Goal: Transaction & Acquisition: Book appointment/travel/reservation

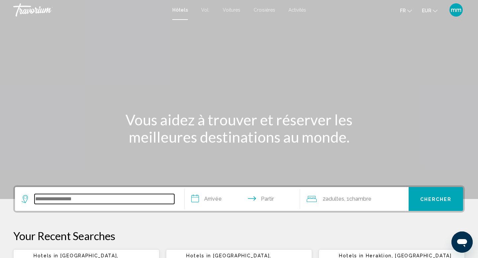
click at [46, 196] on input "Widget de recherche" at bounding box center [105, 199] width 140 height 10
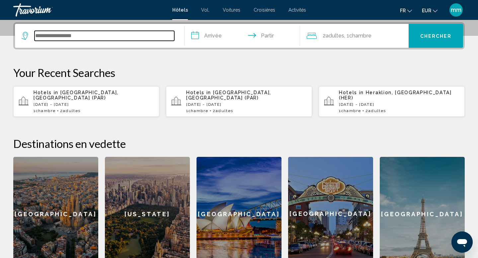
scroll to position [164, 0]
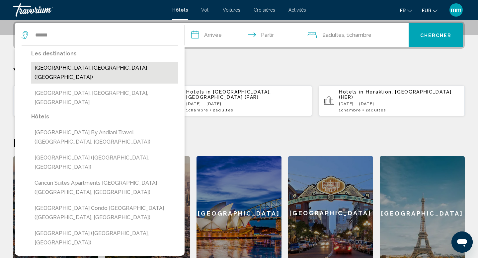
click at [65, 68] on button "Cancun, Mexico (CUN)" at bounding box center [104, 73] width 147 height 22
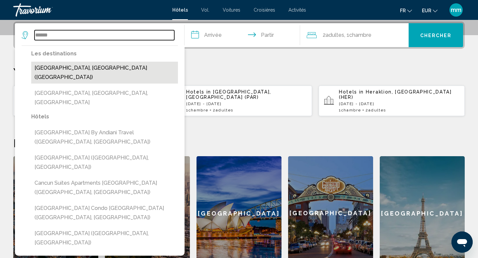
type input "**********"
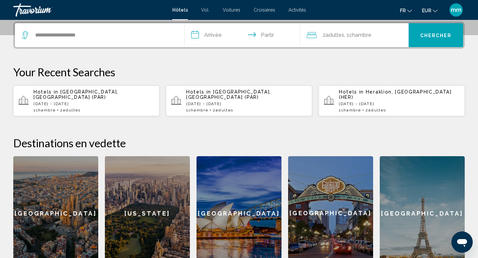
click at [218, 39] on input "**********" at bounding box center [244, 36] width 118 height 26
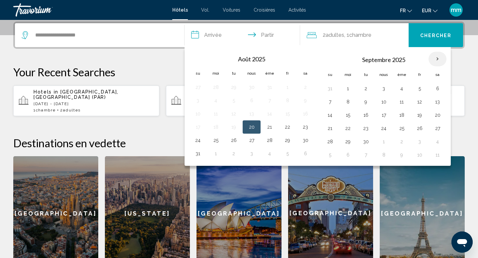
click at [442, 57] on th "Mois prochain" at bounding box center [438, 59] width 18 height 15
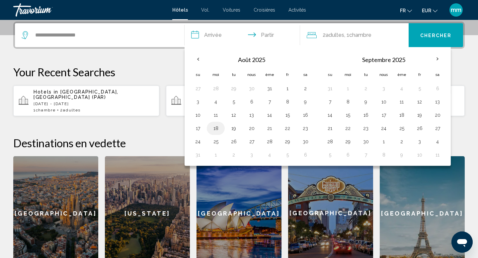
click at [215, 130] on button "18" at bounding box center [216, 128] width 11 height 9
click at [269, 128] on button "21" at bounding box center [269, 128] width 11 height 9
type input "**********"
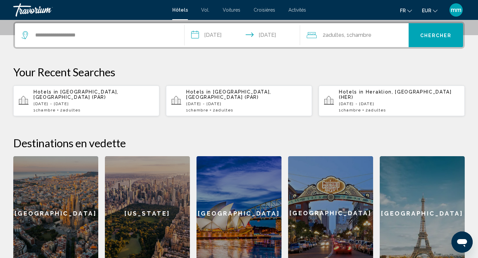
click at [368, 38] on font "Chambre" at bounding box center [361, 35] width 22 height 6
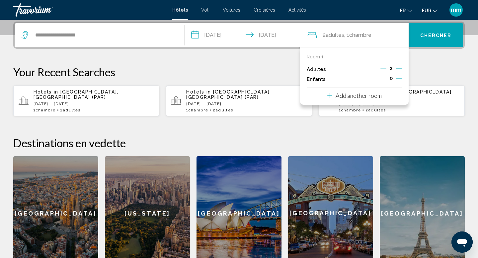
click at [399, 69] on icon "Increment adults" at bounding box center [399, 69] width 6 height 8
click at [432, 36] on font "Chercher" at bounding box center [437, 35] width 32 height 5
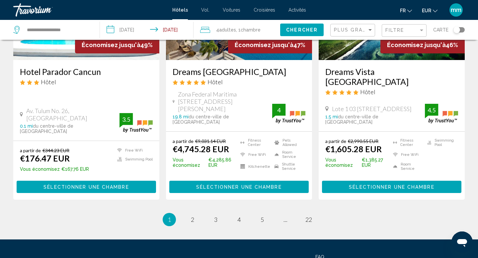
scroll to position [911, 0]
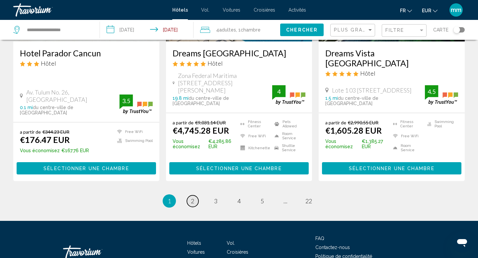
click at [193, 196] on link "page 2" at bounding box center [193, 202] width 12 height 12
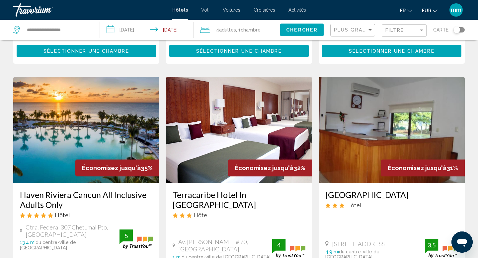
scroll to position [781, 0]
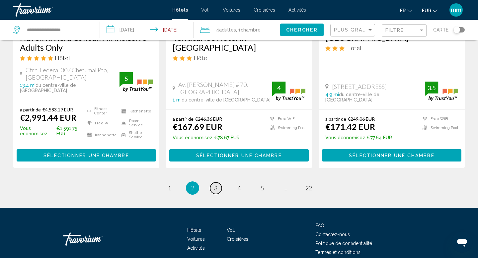
click at [219, 183] on link "page 3" at bounding box center [216, 189] width 12 height 12
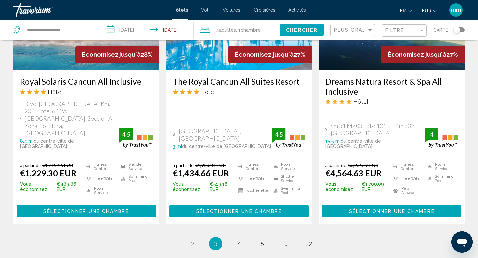
scroll to position [881, 0]
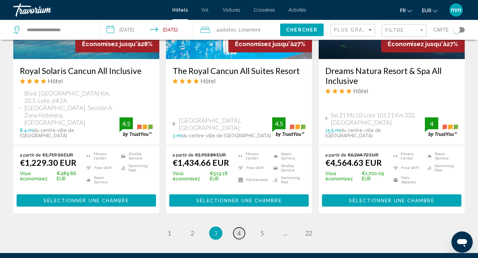
click at [238, 230] on span "4" at bounding box center [239, 233] width 3 height 7
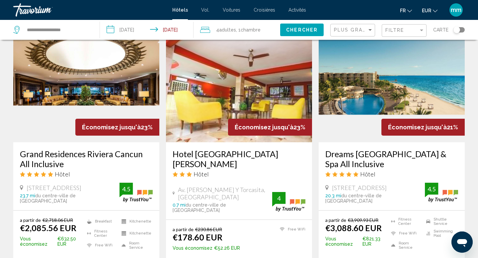
scroll to position [817, 0]
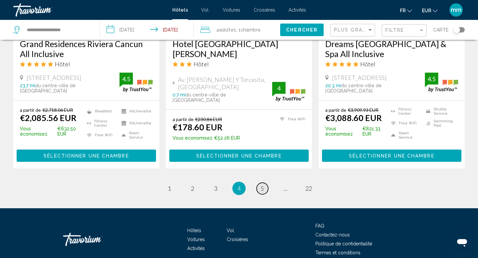
click at [261, 185] on span "5" at bounding box center [262, 188] width 3 height 7
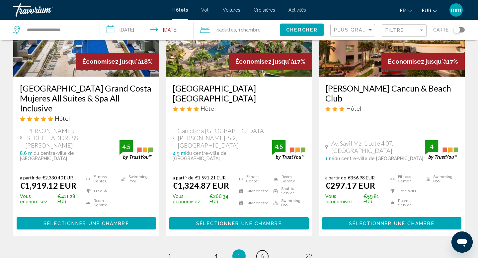
scroll to position [954, 0]
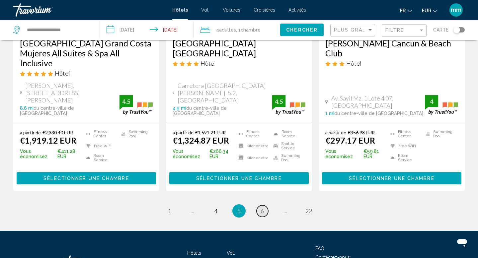
click at [267, 206] on link "page 6" at bounding box center [263, 212] width 12 height 12
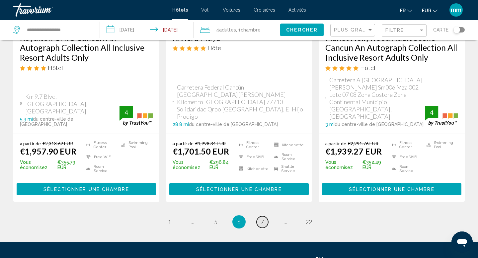
click at [261, 217] on link "page 7" at bounding box center [263, 223] width 12 height 12
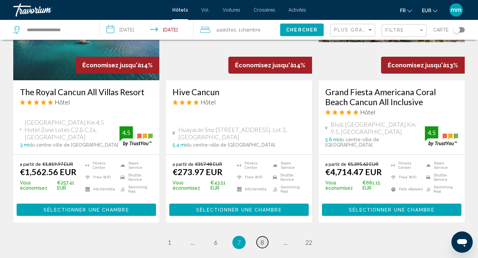
scroll to position [890, 0]
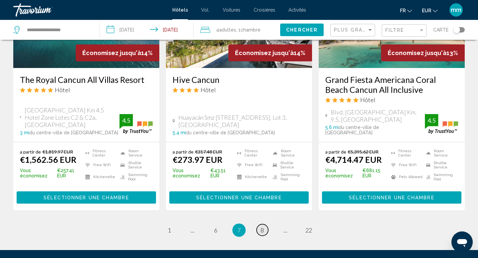
click at [262, 227] on span "8" at bounding box center [262, 230] width 3 height 7
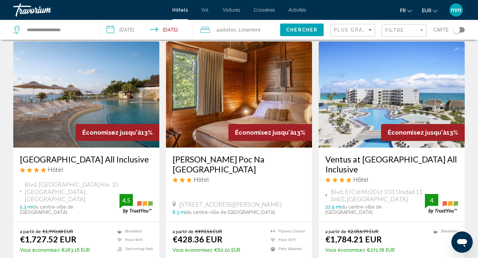
scroll to position [27, 0]
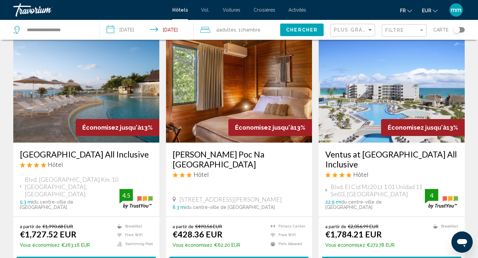
click at [80, 100] on img "Contenu principal" at bounding box center [86, 90] width 146 height 106
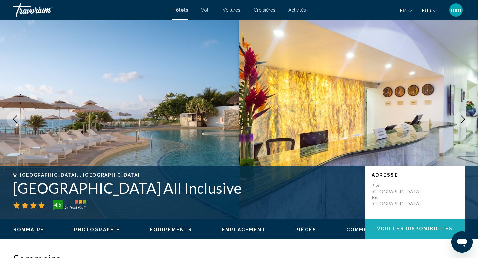
click at [383, 231] on span "Voir les disponibilités" at bounding box center [415, 229] width 76 height 5
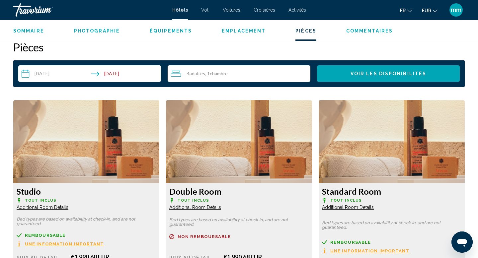
scroll to position [841, 0]
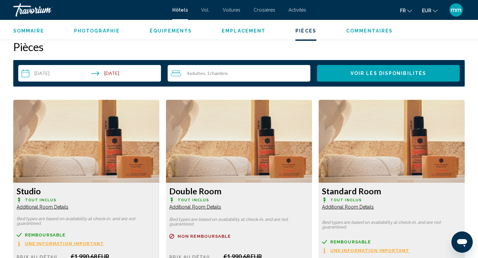
click at [121, 74] on input "**********" at bounding box center [91, 74] width 146 height 19
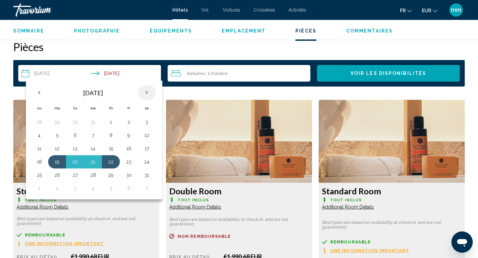
click at [149, 90] on th "Next month" at bounding box center [147, 92] width 18 height 15
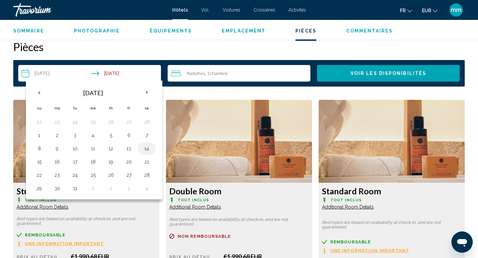
click at [148, 145] on button "14" at bounding box center [147, 148] width 11 height 9
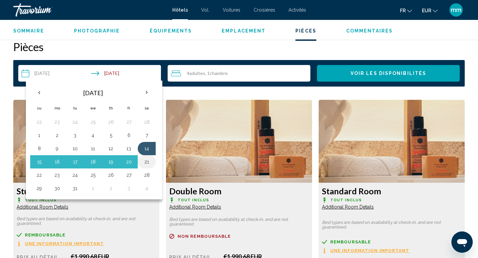
click at [146, 159] on button "21" at bounding box center [147, 161] width 11 height 9
type input "**********"
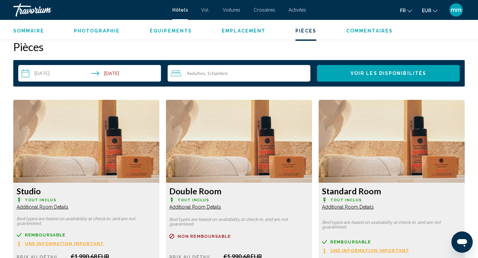
click at [357, 71] on span "Voir les disponibilités" at bounding box center [389, 73] width 76 height 5
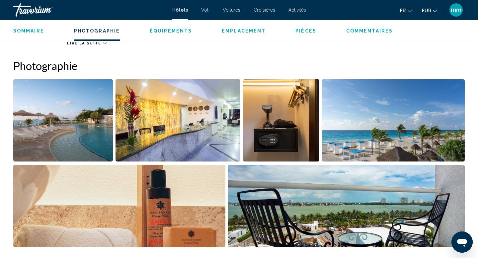
scroll to position [298, 0]
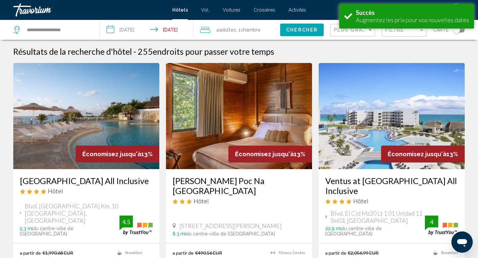
click at [299, 31] on span "Chercher" at bounding box center [302, 30] width 32 height 5
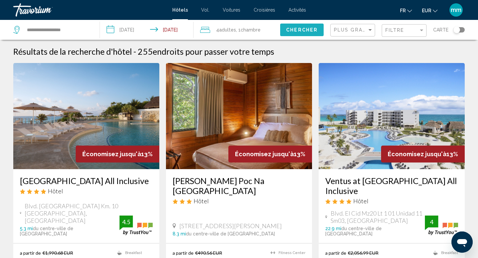
click at [301, 30] on span "Chercher" at bounding box center [302, 30] width 32 height 5
click at [307, 31] on span "Chercher" at bounding box center [302, 30] width 32 height 5
click at [169, 28] on input "**********" at bounding box center [148, 31] width 96 height 22
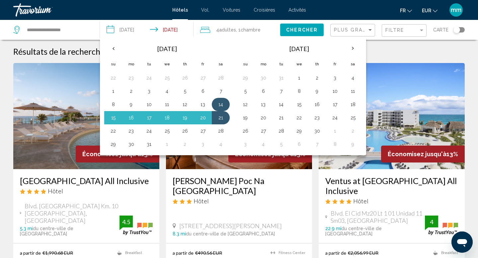
click at [223, 106] on button "14" at bounding box center [221, 104] width 11 height 9
click at [222, 118] on button "21" at bounding box center [221, 117] width 11 height 9
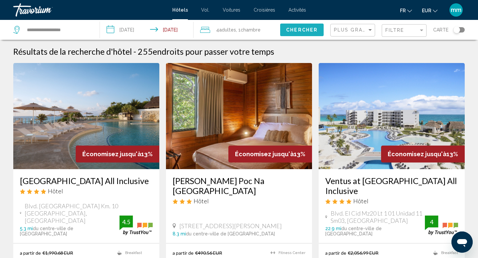
click at [292, 34] on button "Chercher" at bounding box center [302, 30] width 44 height 12
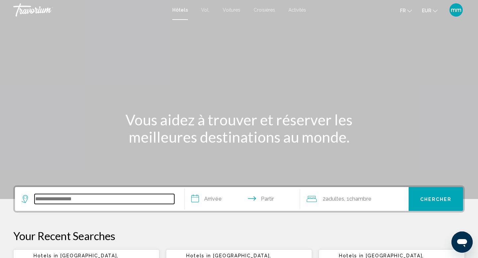
click at [53, 201] on input "Widget de recherche" at bounding box center [105, 199] width 140 height 10
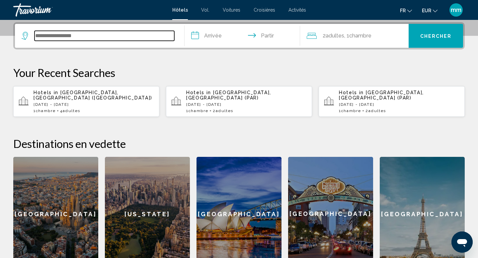
scroll to position [164, 0]
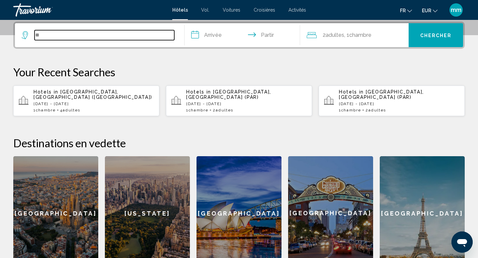
type input "**"
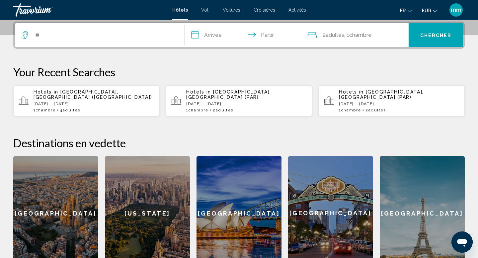
click at [87, 102] on p "Mon, 19 Jan - Thu, 22 Jan" at bounding box center [94, 104] width 121 height 5
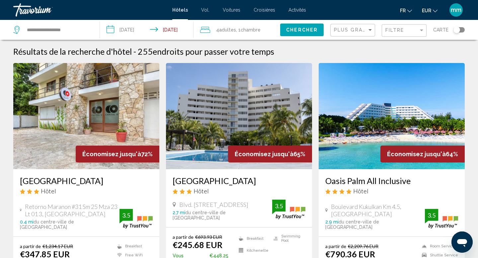
click at [158, 29] on input "**********" at bounding box center [148, 31] width 96 height 22
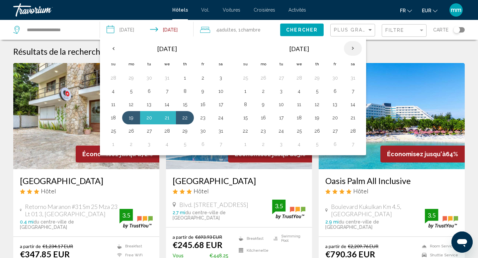
click at [353, 48] on th "Next month" at bounding box center [353, 48] width 18 height 15
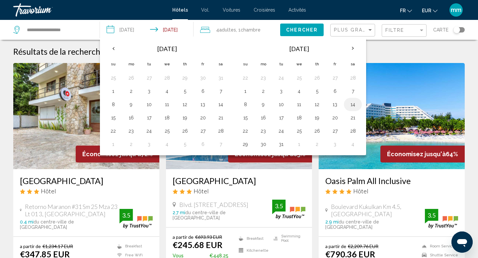
click at [356, 105] on button "14" at bounding box center [353, 104] width 11 height 9
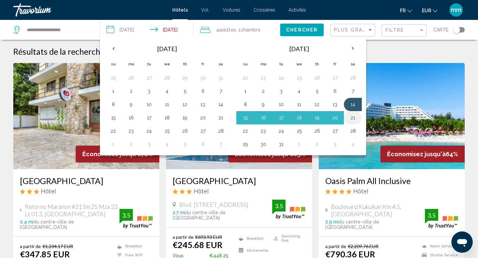
click at [355, 115] on button "21" at bounding box center [353, 117] width 11 height 9
type input "**********"
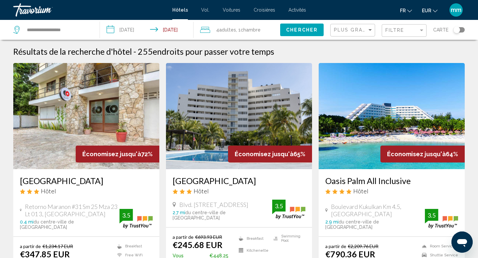
click at [308, 32] on span "Chercher" at bounding box center [302, 30] width 32 height 5
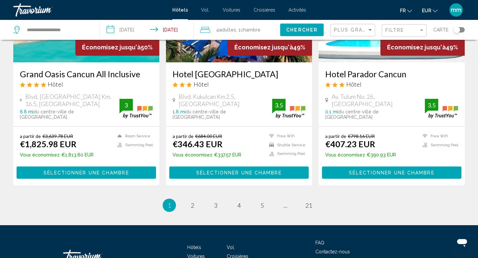
scroll to position [902, 0]
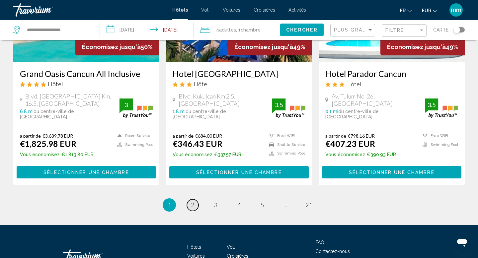
click at [187, 200] on link "page 2" at bounding box center [193, 206] width 12 height 12
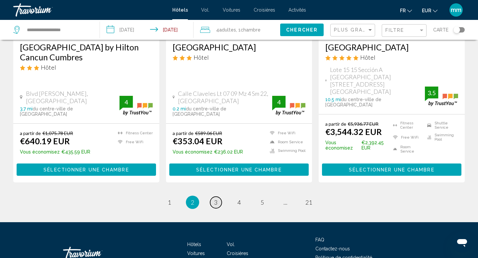
click at [217, 199] on span "3" at bounding box center [215, 202] width 3 height 7
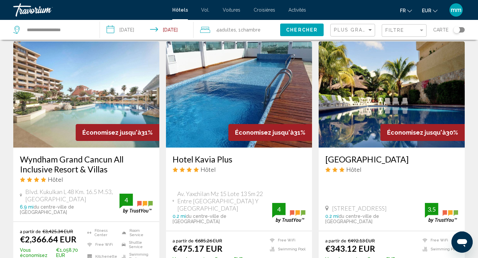
scroll to position [811, 0]
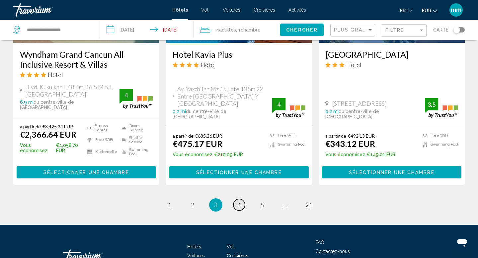
click at [239, 202] on span "4" at bounding box center [239, 205] width 3 height 7
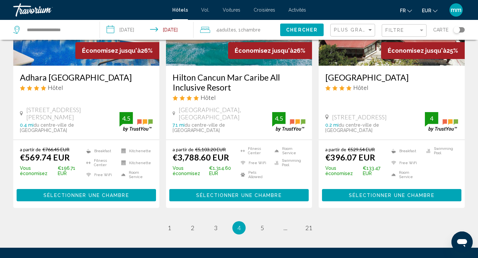
scroll to position [936, 0]
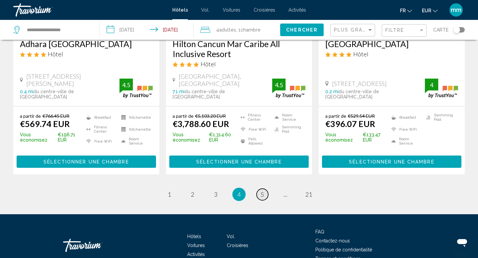
click at [262, 191] on span "5" at bounding box center [262, 194] width 3 height 7
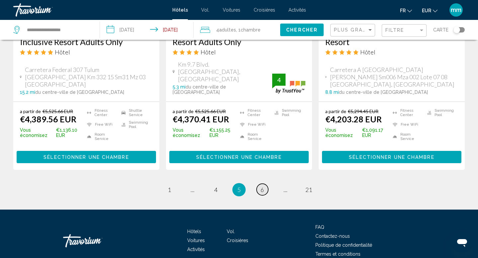
click at [263, 186] on span "6" at bounding box center [262, 189] width 3 height 7
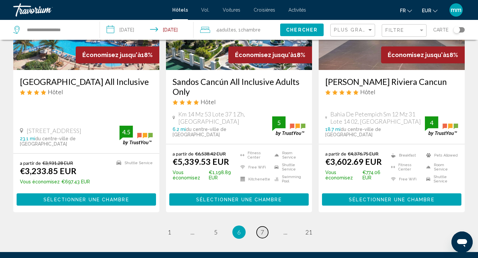
scroll to position [968, 0]
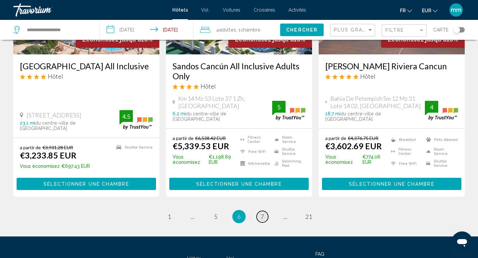
click at [261, 213] on span "7" at bounding box center [262, 216] width 3 height 7
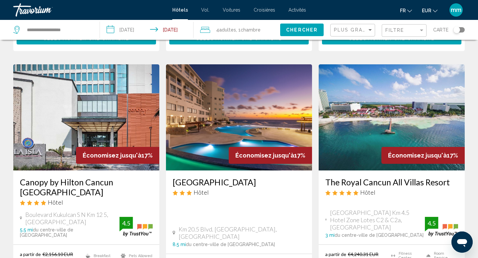
scroll to position [294, 0]
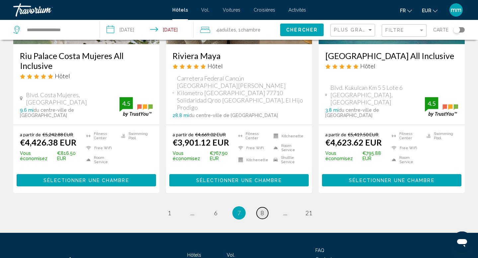
click at [264, 208] on link "page 8" at bounding box center [263, 214] width 12 height 12
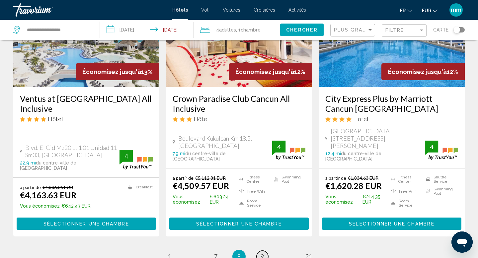
scroll to position [907, 0]
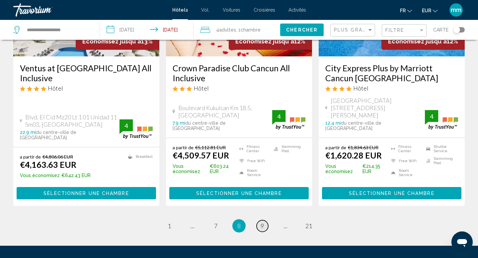
click at [264, 223] on span "9" at bounding box center [262, 226] width 3 height 7
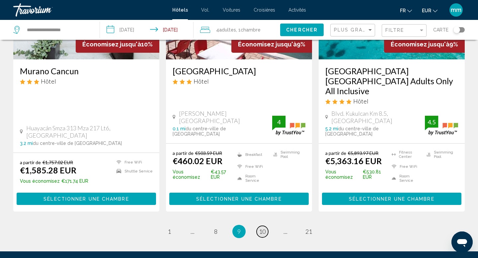
scroll to position [926, 0]
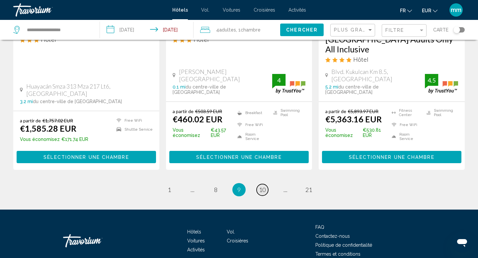
click at [262, 186] on span "10" at bounding box center [262, 189] width 7 height 7
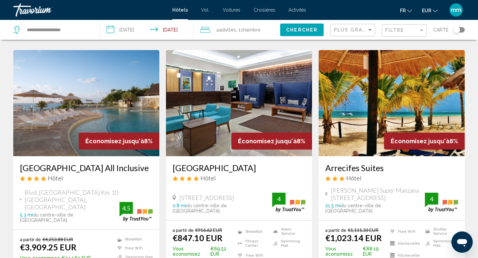
scroll to position [286, 0]
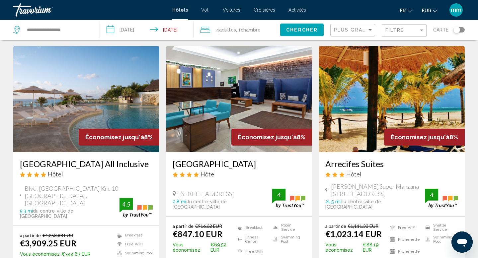
click at [86, 91] on img "Contenu principal" at bounding box center [86, 99] width 146 height 106
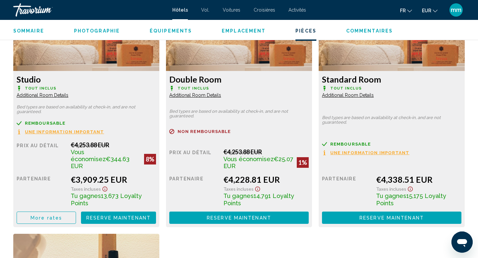
scroll to position [986, 0]
